Goal: Information Seeking & Learning: Learn about a topic

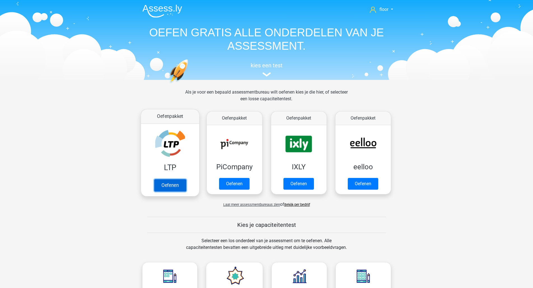
click at [175, 181] on link "Oefenen" at bounding box center [170, 185] width 32 height 12
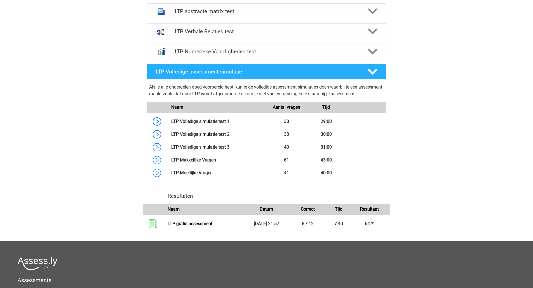
scroll to position [256, 0]
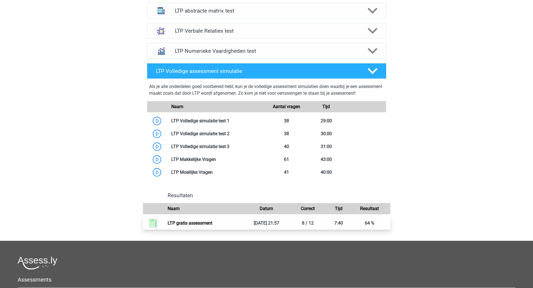
click at [212, 226] on link "LTP gratis assessment" at bounding box center [190, 223] width 45 height 5
